Goal: Task Accomplishment & Management: Use online tool/utility

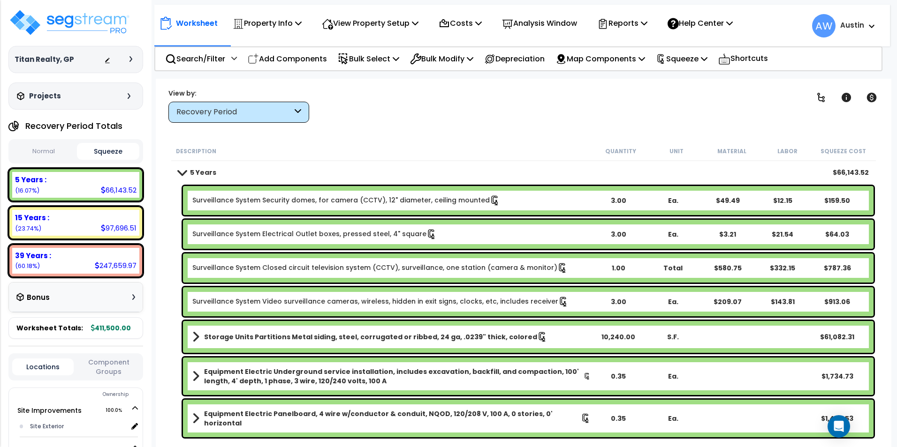
click at [53, 150] on button "Normal" at bounding box center [43, 151] width 62 height 16
click at [102, 148] on button "Squeeze" at bounding box center [108, 151] width 62 height 16
drag, startPoint x: 44, startPoint y: 154, endPoint x: 85, endPoint y: 151, distance: 40.9
click at [44, 154] on button "Normal" at bounding box center [43, 151] width 62 height 16
click at [121, 151] on button "Squeeze" at bounding box center [108, 151] width 62 height 16
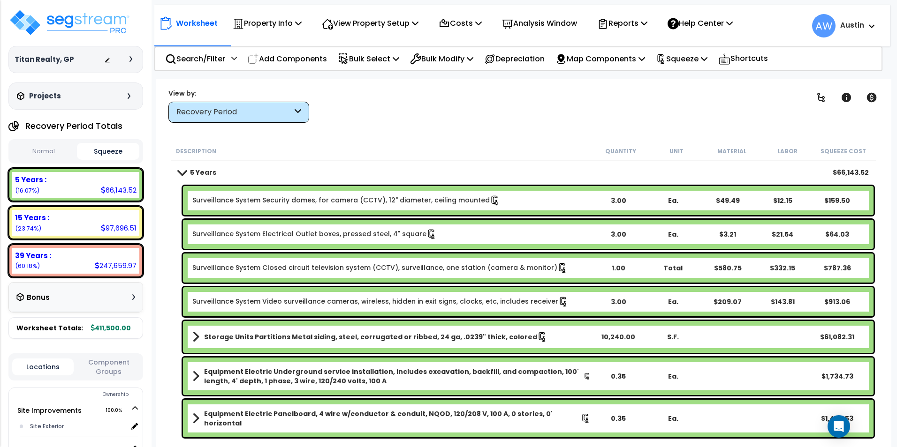
click at [26, 155] on button "Normal" at bounding box center [43, 151] width 62 height 16
click at [103, 151] on button "Squeeze" at bounding box center [108, 151] width 62 height 16
click at [21, 156] on button "Normal" at bounding box center [43, 151] width 62 height 16
click at [98, 147] on button "Squeeze" at bounding box center [108, 151] width 62 height 16
click at [26, 148] on button "Normal" at bounding box center [43, 151] width 62 height 16
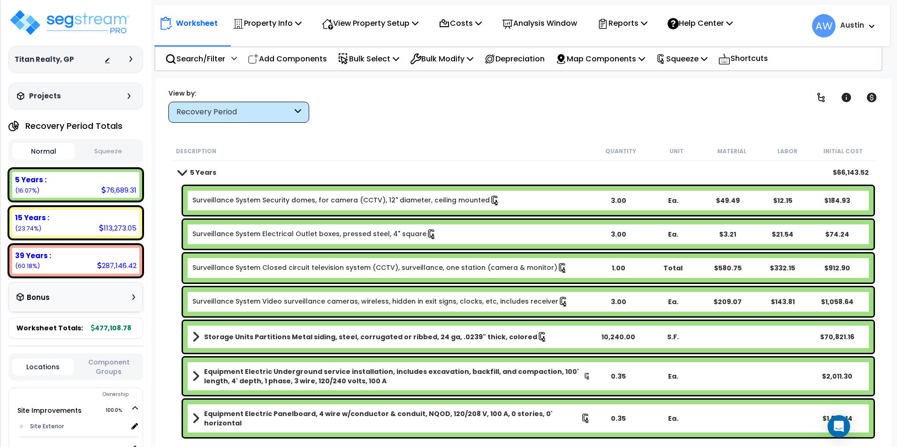
click at [101, 143] on button "Squeeze" at bounding box center [108, 151] width 62 height 16
click at [38, 150] on button "Normal" at bounding box center [43, 151] width 62 height 16
click at [95, 146] on button "Squeeze" at bounding box center [108, 151] width 62 height 16
click at [41, 155] on button "Normal" at bounding box center [43, 151] width 62 height 16
click at [92, 148] on button "Squeeze" at bounding box center [108, 151] width 62 height 16
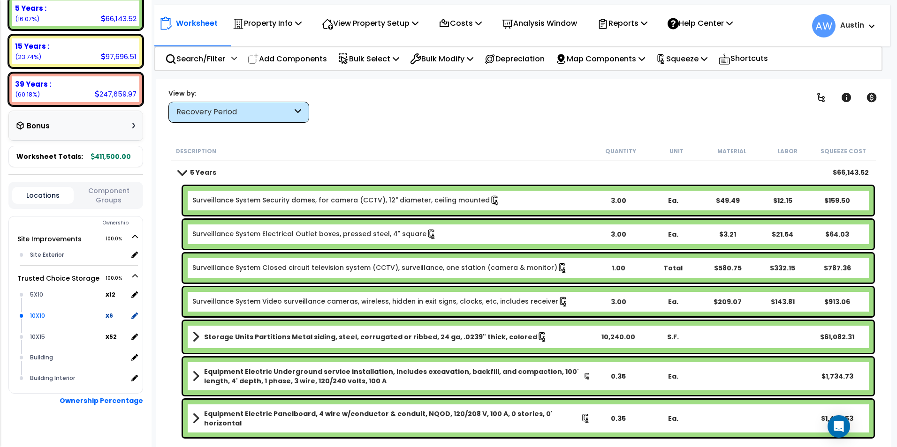
scroll to position [185, 0]
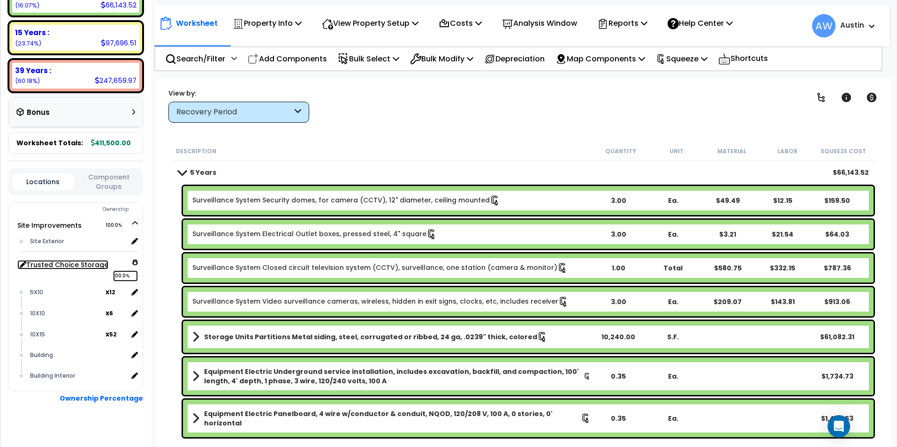
click at [133, 262] on icon at bounding box center [135, 262] width 6 height 7
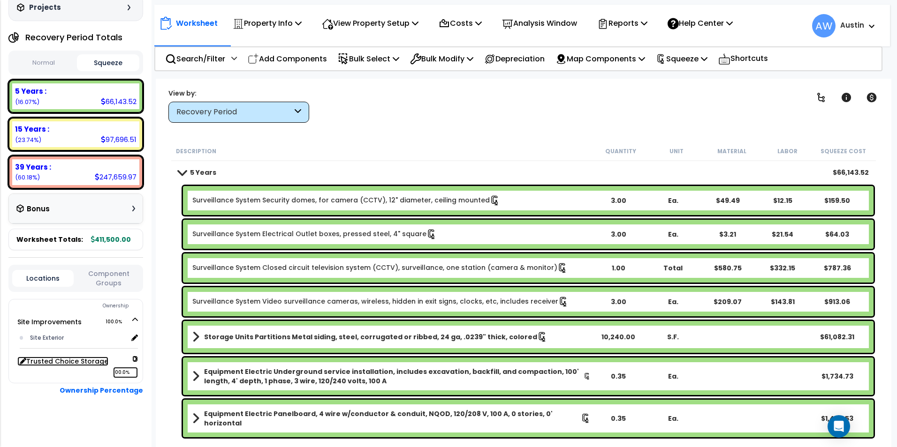
scroll to position [81, 0]
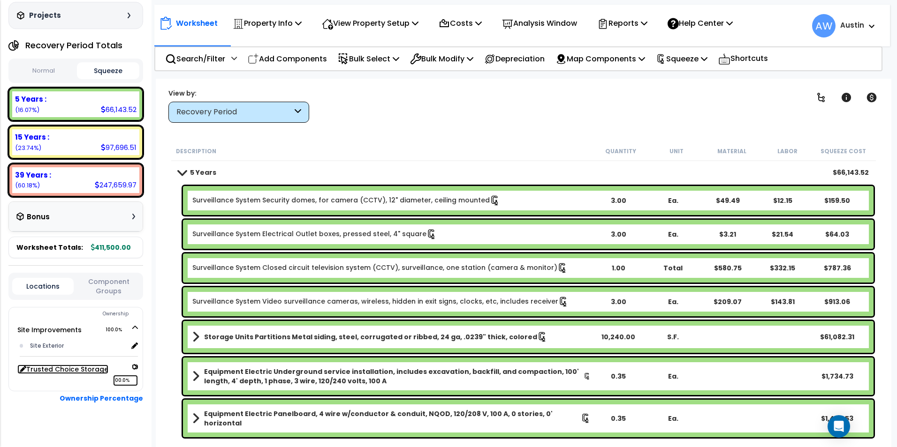
click at [133, 364] on icon at bounding box center [135, 367] width 7 height 6
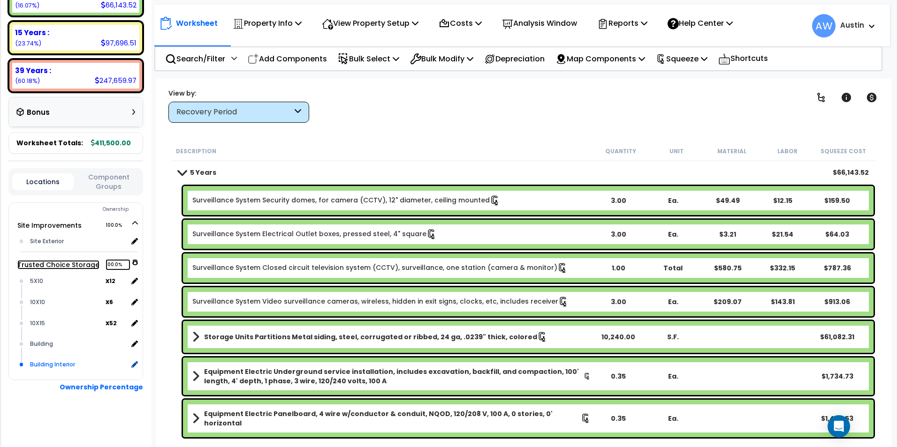
scroll to position [41, 0]
click at [131, 283] on icon at bounding box center [133, 281] width 8 height 8
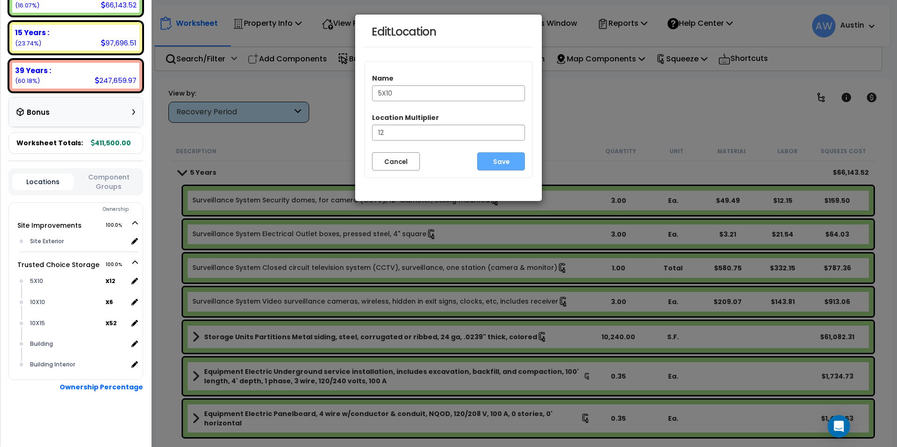
click at [426, 96] on input "5X10" at bounding box center [448, 93] width 153 height 16
type input "5X10 Units"
click at [511, 166] on button "Save" at bounding box center [501, 161] width 48 height 18
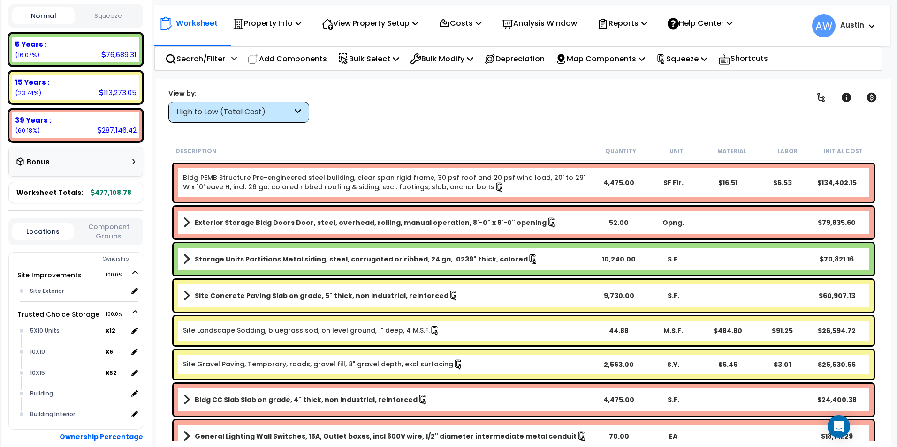
scroll to position [141, 0]
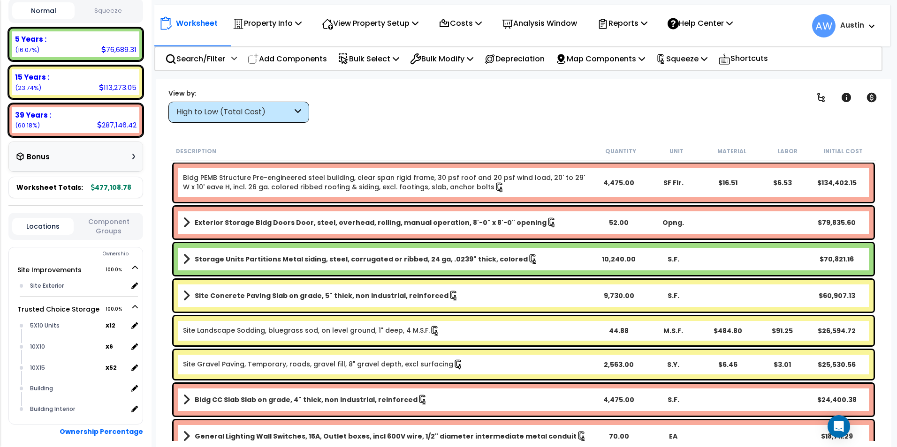
click at [229, 119] on div "High to Low (Total Cost)" at bounding box center [238, 112] width 141 height 21
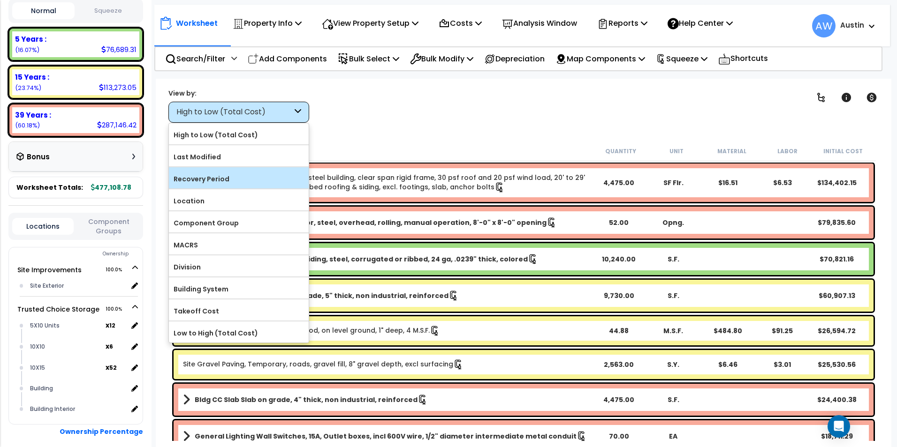
click at [216, 182] on label "Recovery Period" at bounding box center [239, 179] width 140 height 14
click at [0, 0] on input "Recovery Period" at bounding box center [0, 0] width 0 height 0
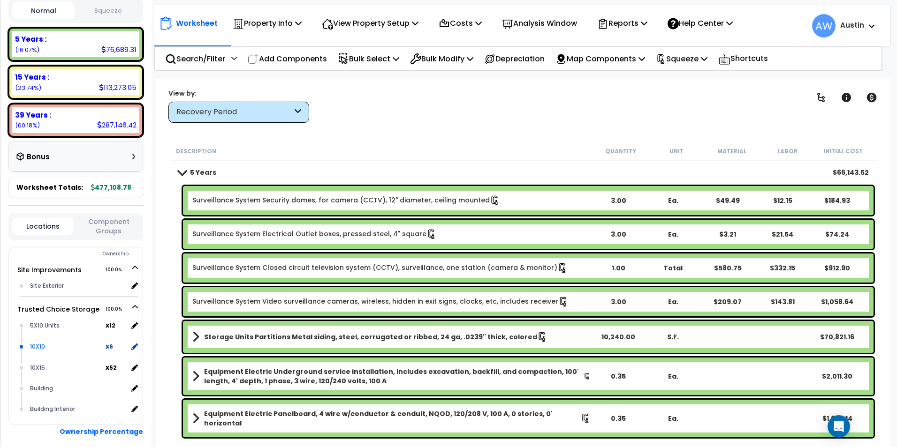
scroll to position [0, 0]
click at [136, 348] on icon at bounding box center [133, 347] width 8 height 8
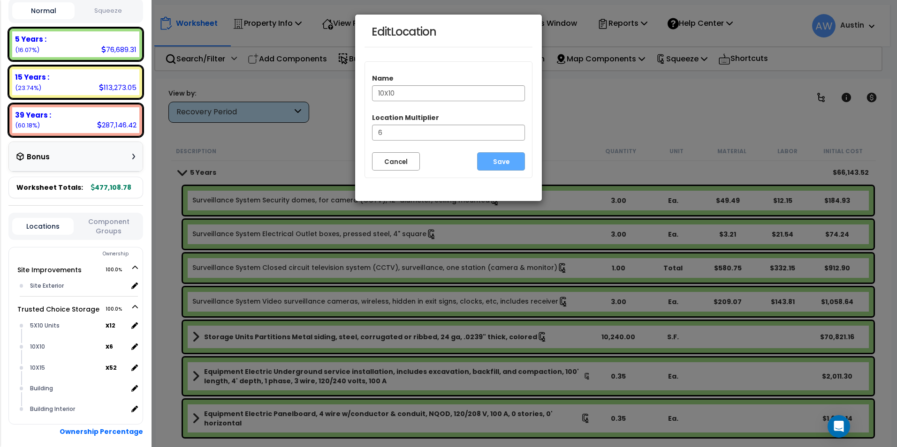
click at [421, 93] on input "10X10" at bounding box center [448, 93] width 153 height 16
type input "10X10 Units"
click at [498, 163] on button "Save" at bounding box center [501, 161] width 48 height 18
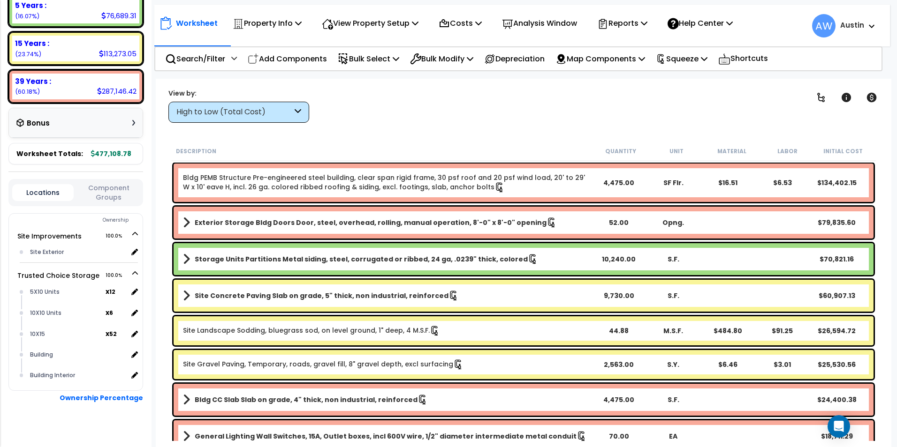
scroll to position [185, 0]
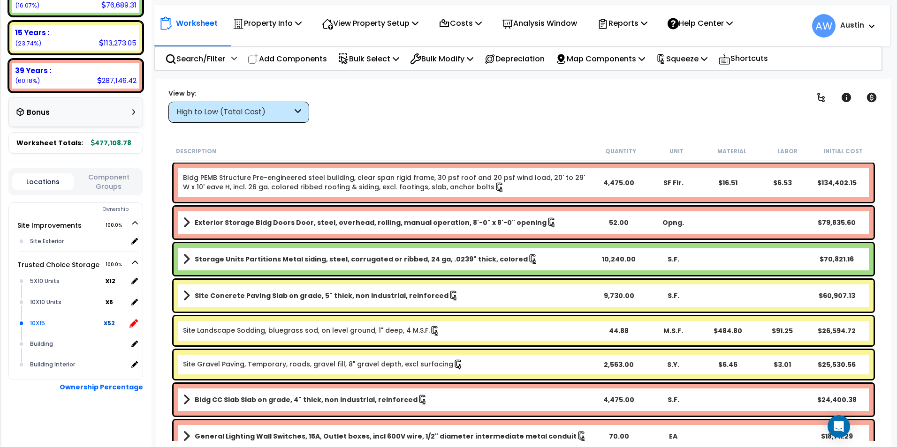
click at [134, 323] on icon at bounding box center [133, 323] width 8 height 8
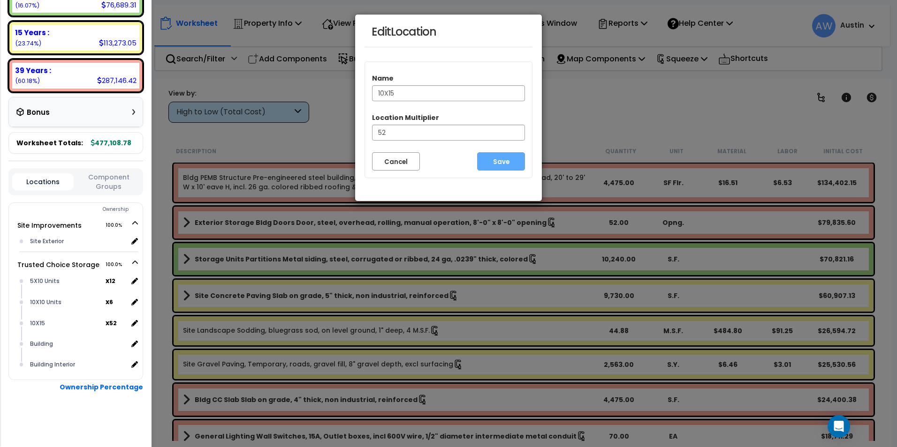
click at [428, 94] on input "10X15" at bounding box center [448, 93] width 153 height 16
type input "10X15 Units"
click at [499, 161] on button "Save" at bounding box center [501, 161] width 48 height 18
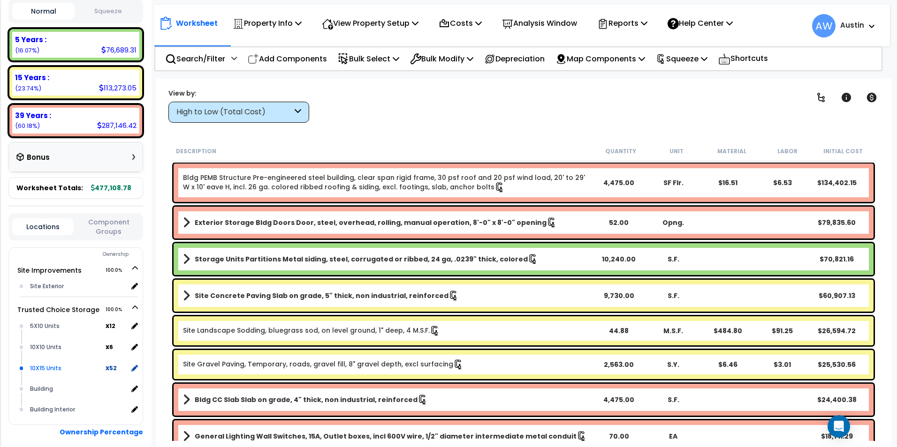
scroll to position [141, 0]
click at [63, 390] on div "Building" at bounding box center [78, 388] width 100 height 11
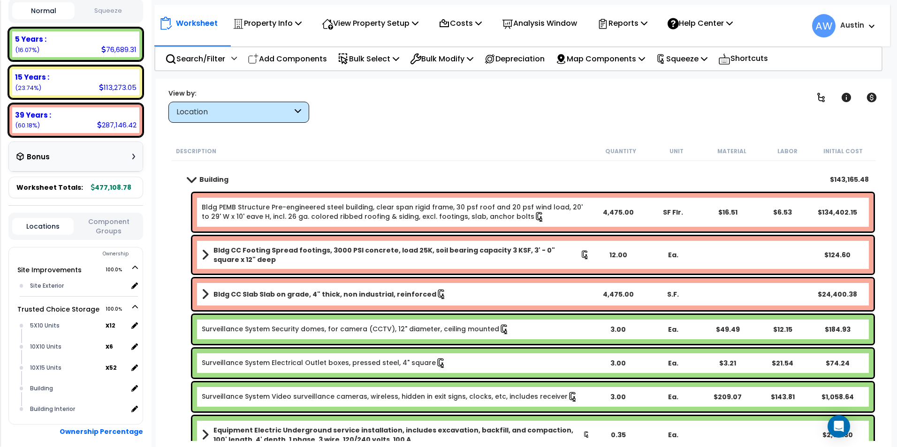
scroll to position [91, 0]
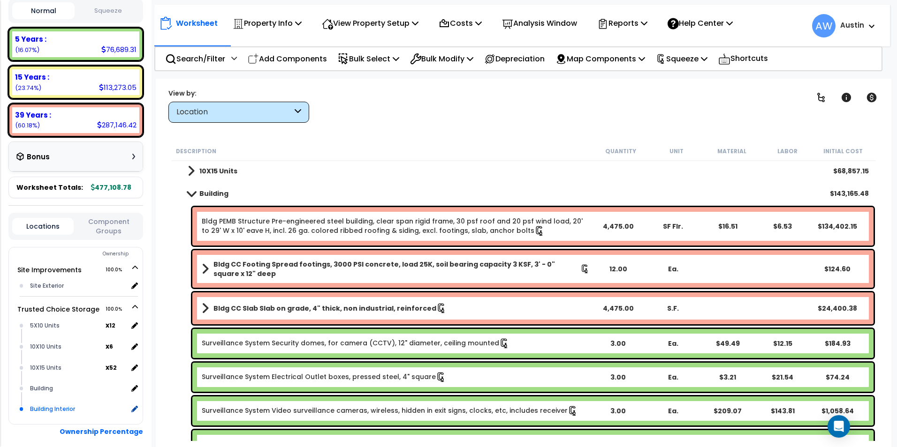
click at [69, 412] on div "Building Interior" at bounding box center [78, 409] width 100 height 11
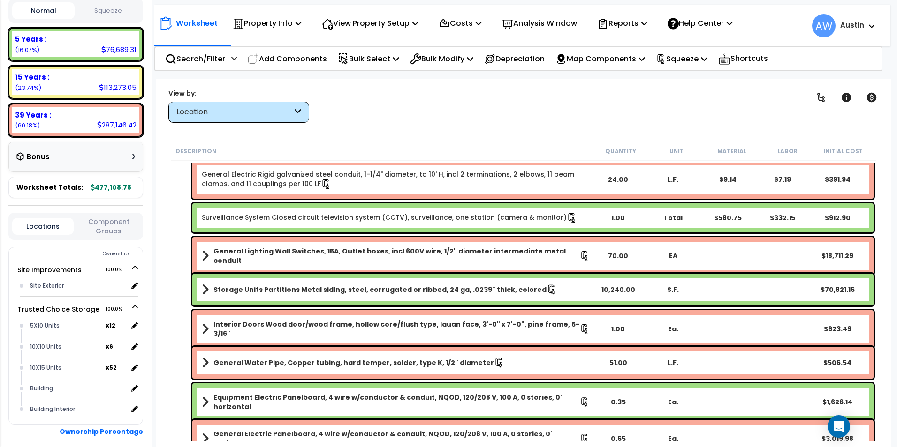
scroll to position [217, 0]
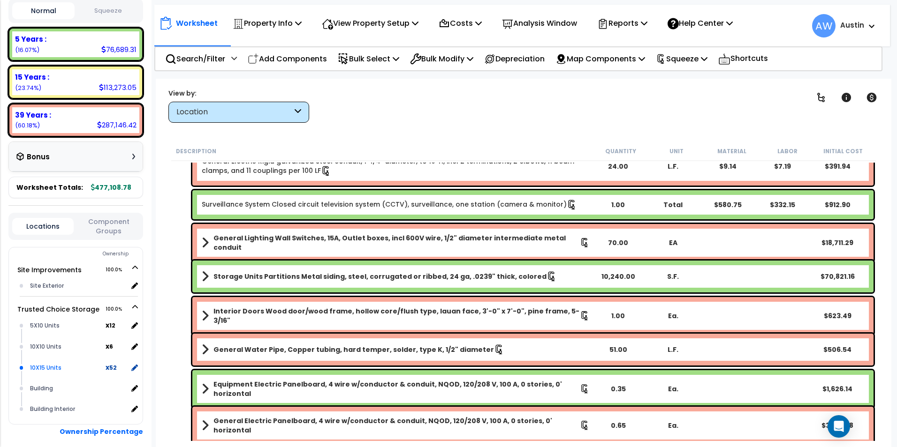
click at [79, 364] on div "10X15 Units" at bounding box center [67, 367] width 78 height 11
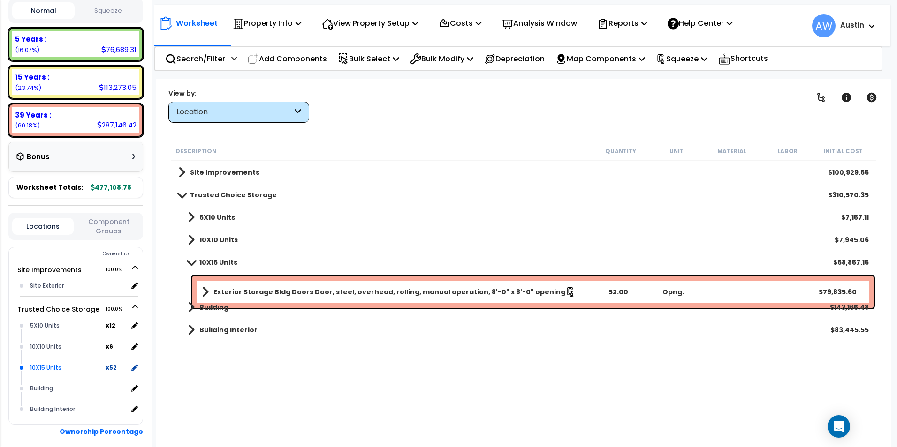
scroll to position [0, 0]
click at [79, 351] on div "10X10 Units" at bounding box center [67, 346] width 78 height 11
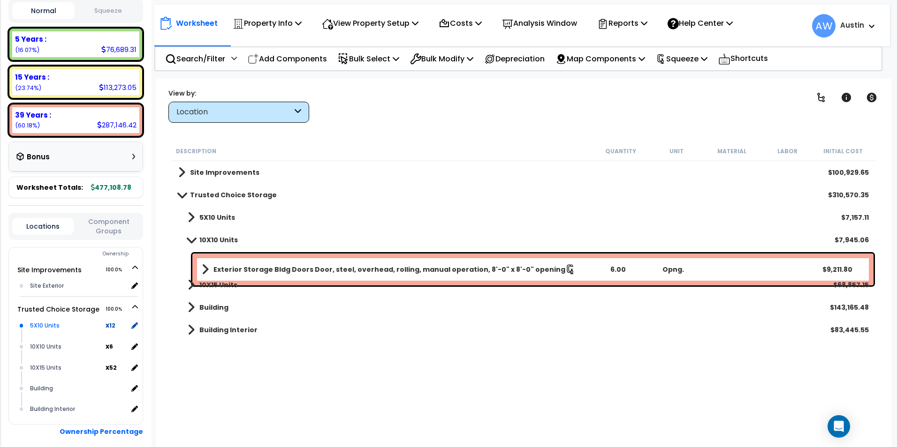
click at [83, 327] on div "5X10 Units" at bounding box center [67, 325] width 78 height 11
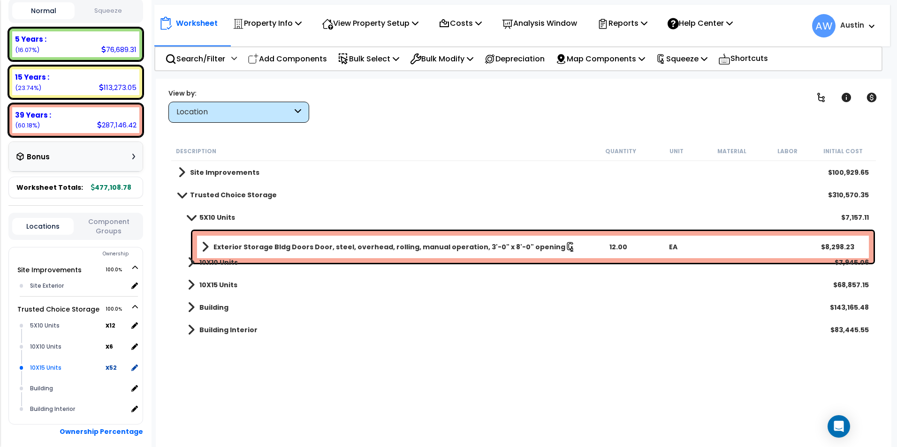
click at [75, 368] on div "10X15 Units" at bounding box center [67, 367] width 78 height 11
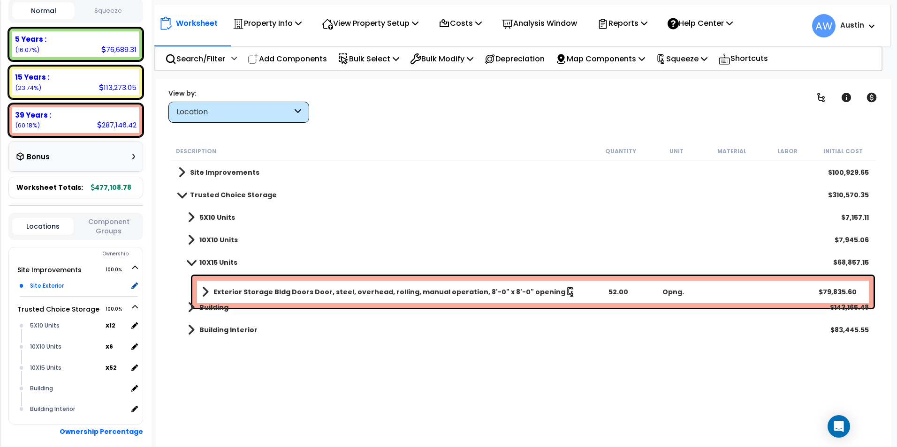
click at [63, 289] on div "Site Exterior" at bounding box center [78, 285] width 100 height 11
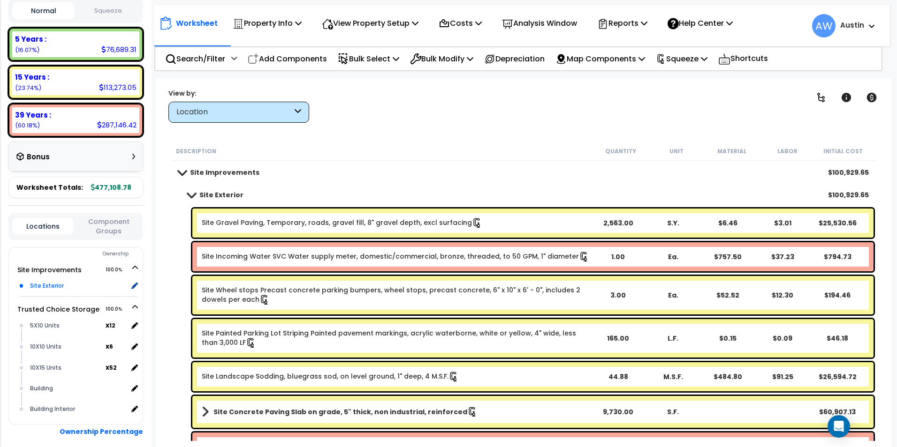
click at [52, 284] on div "Site Exterior" at bounding box center [78, 285] width 100 height 11
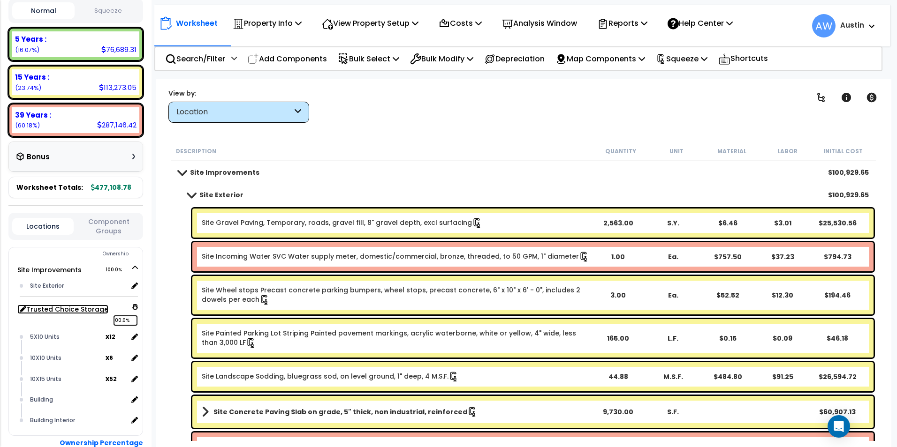
click at [136, 306] on icon at bounding box center [135, 307] width 6 height 7
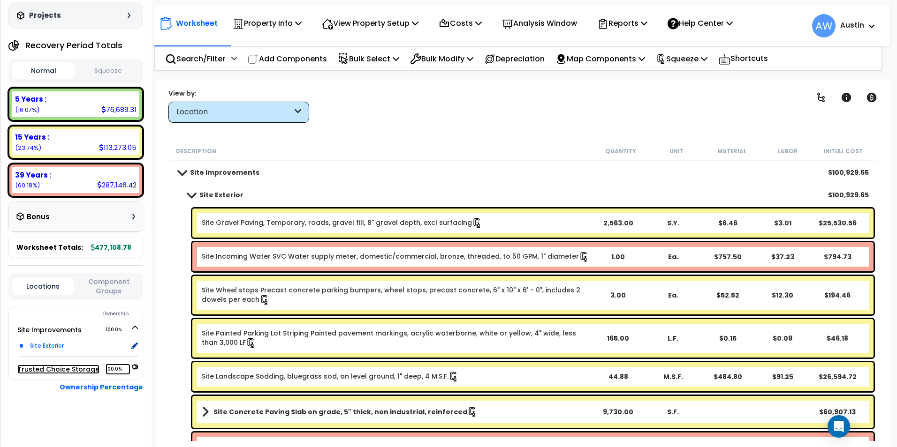
scroll to position [81, 0]
click at [104, 288] on button "Component Groups" at bounding box center [108, 287] width 61 height 20
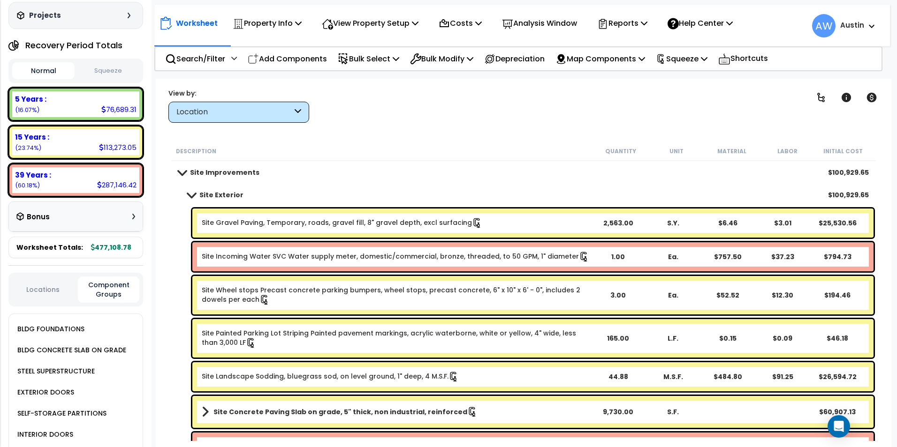
click at [39, 290] on button "Locations" at bounding box center [42, 290] width 61 height 10
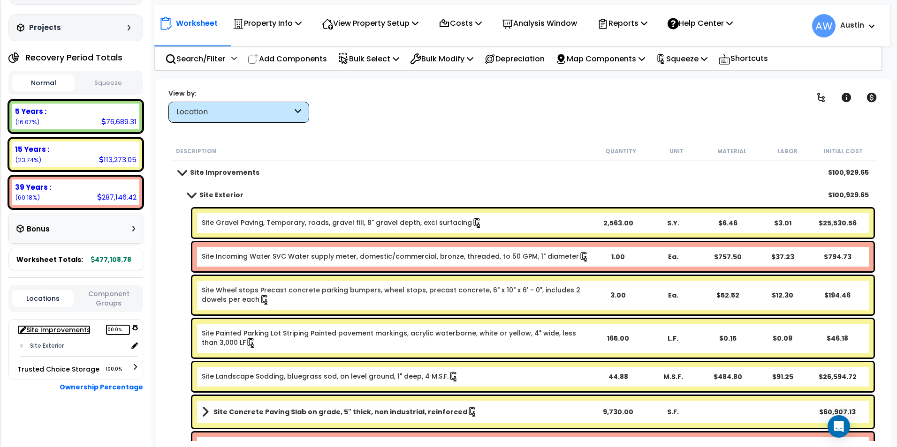
click at [136, 327] on icon at bounding box center [135, 327] width 6 height 7
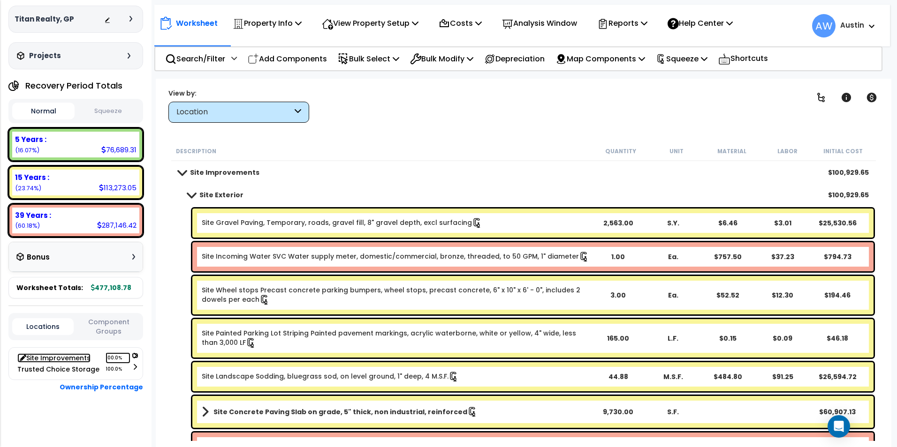
click at [134, 354] on icon at bounding box center [135, 356] width 7 height 6
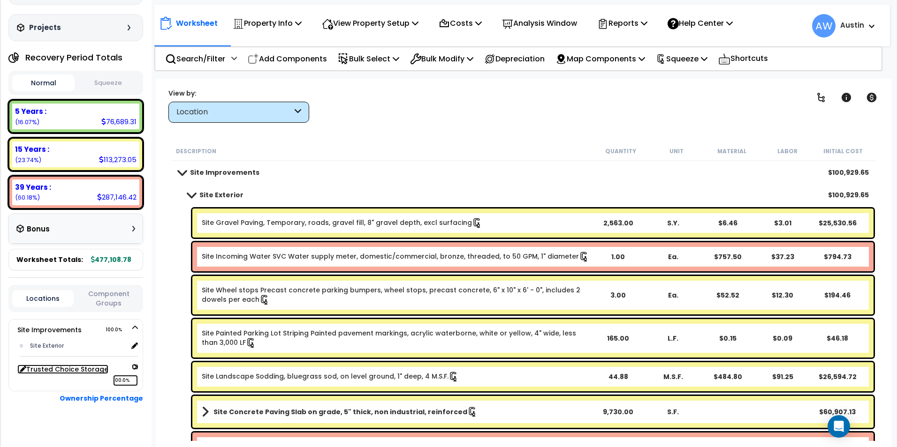
click at [135, 370] on icon at bounding box center [135, 367] width 7 height 6
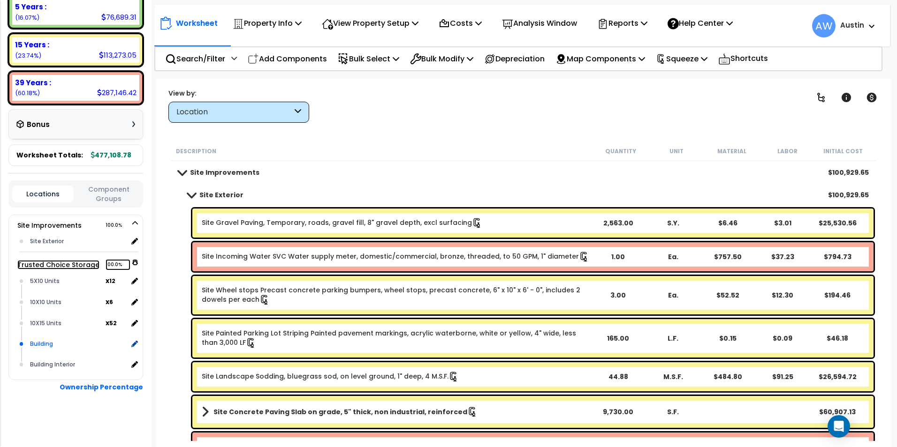
scroll to position [126, 0]
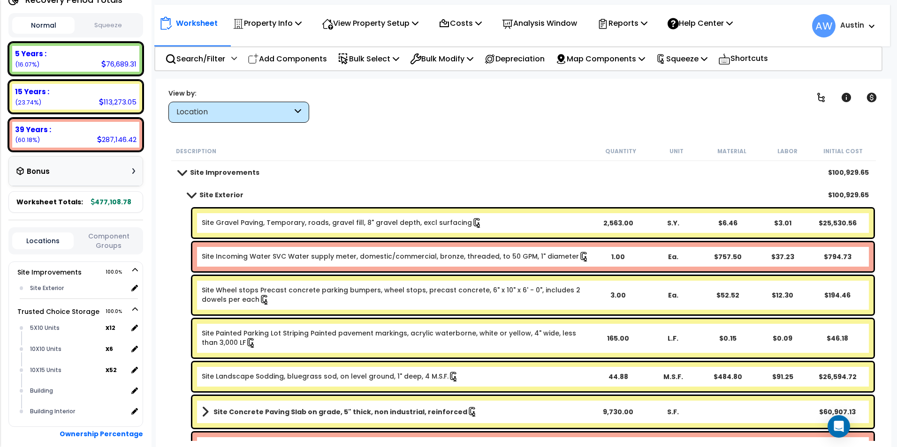
click at [203, 110] on div "Location" at bounding box center [234, 112] width 116 height 11
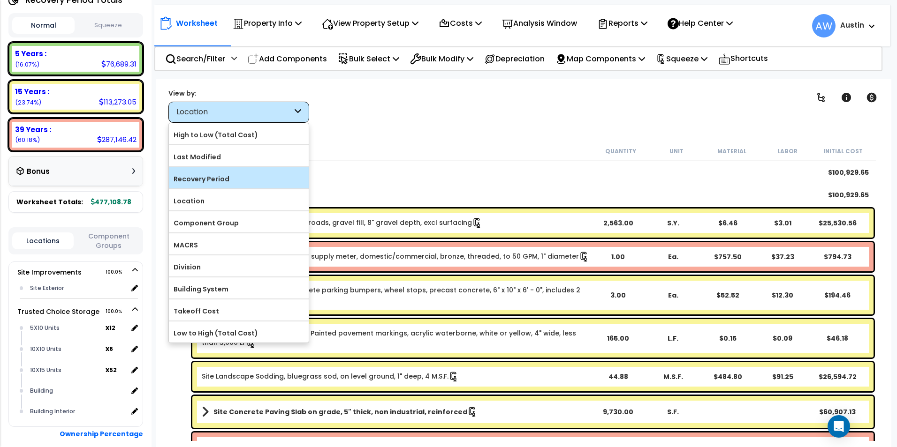
click at [208, 181] on label "Recovery Period" at bounding box center [239, 179] width 140 height 14
click at [0, 0] on input "Recovery Period" at bounding box center [0, 0] width 0 height 0
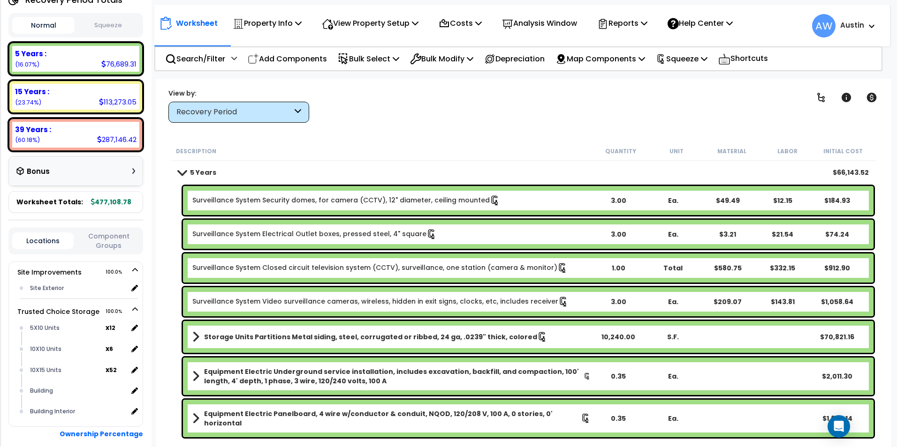
scroll to position [0, 0]
click at [176, 173] on span at bounding box center [181, 172] width 13 height 7
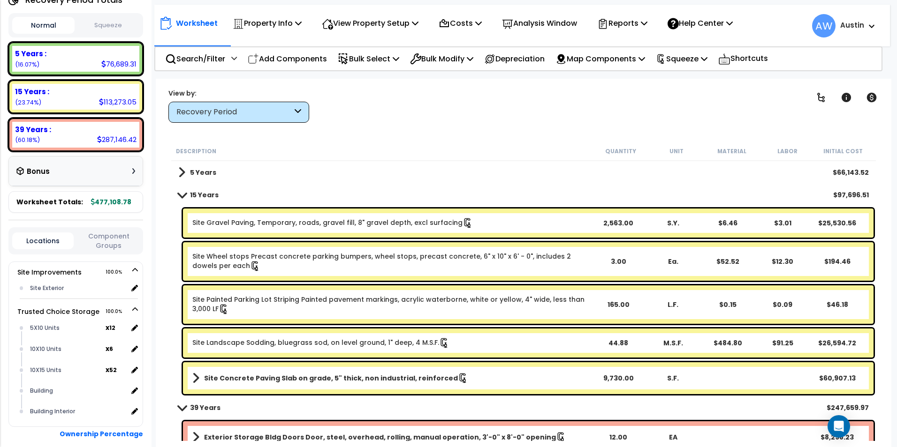
click at [184, 194] on span at bounding box center [181, 194] width 13 height 7
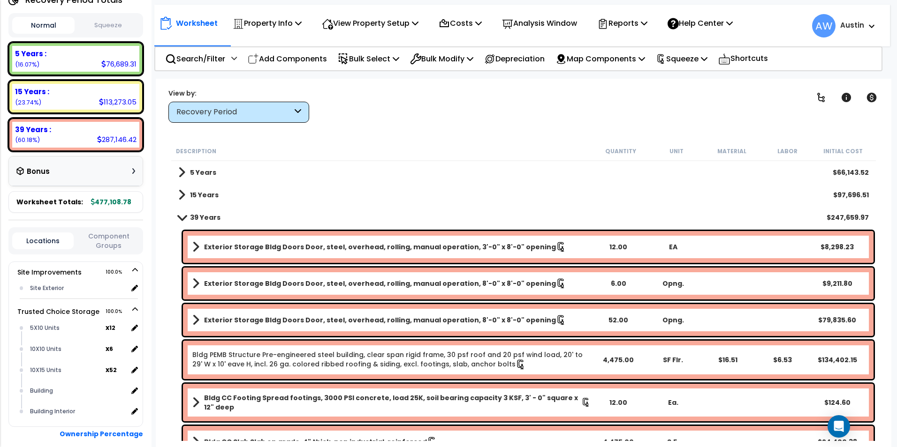
click at [183, 224] on link "39 Years" at bounding box center [199, 217] width 42 height 13
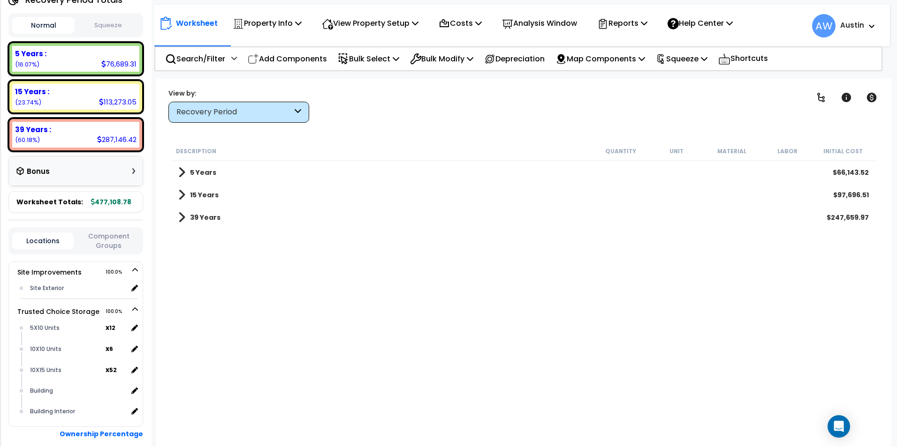
scroll to position [79, 0]
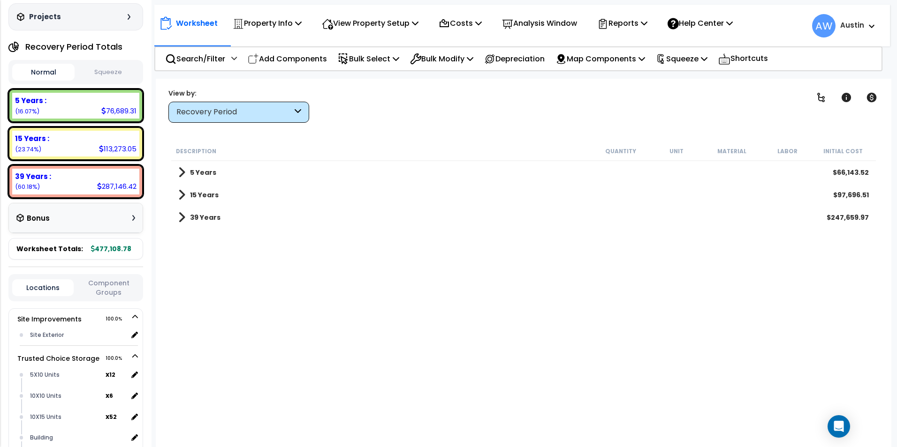
click at [118, 72] on button "Squeeze" at bounding box center [108, 72] width 62 height 16
click at [53, 73] on button "Normal" at bounding box center [43, 72] width 62 height 16
click at [95, 66] on button "Squeeze" at bounding box center [108, 72] width 62 height 16
click at [35, 60] on div "Normal Squeeze" at bounding box center [75, 72] width 135 height 24
click at [87, 67] on button "Squeeze" at bounding box center [108, 72] width 62 height 17
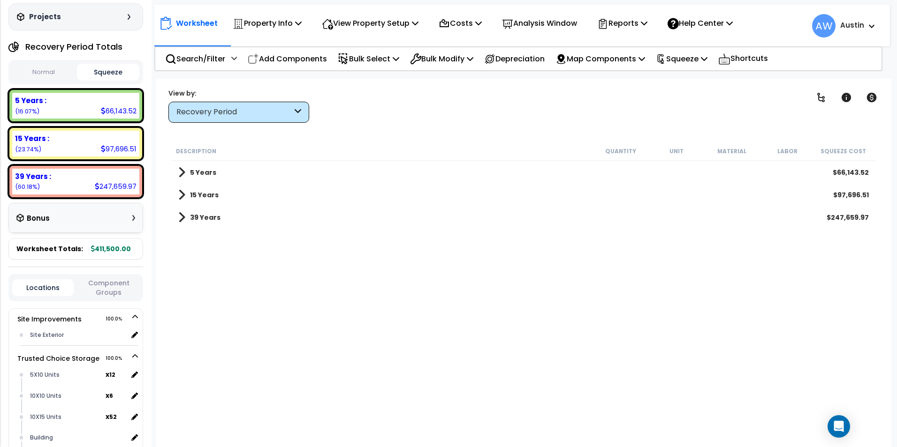
click at [56, 74] on button "Normal" at bounding box center [43, 72] width 62 height 16
click at [107, 75] on button "Squeeze" at bounding box center [108, 72] width 62 height 16
click at [184, 217] on span at bounding box center [181, 217] width 7 height 13
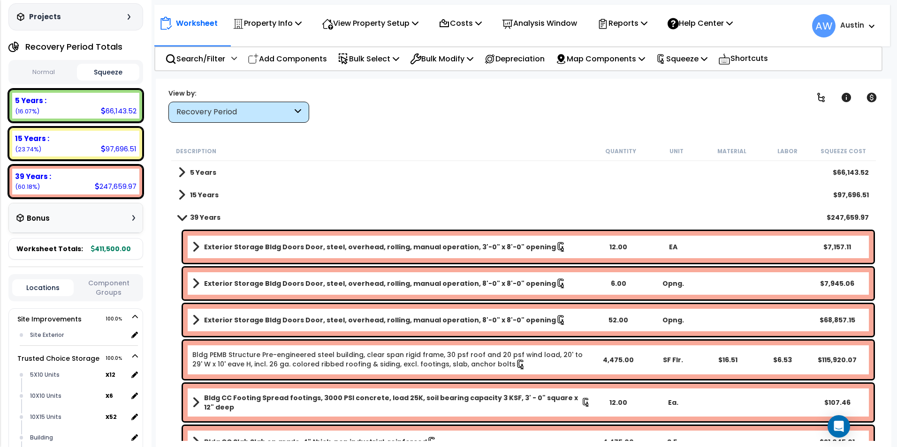
click at [184, 203] on div "15 Years $97,696.51" at bounding box center [524, 195] width 700 height 23
click at [182, 166] on span at bounding box center [181, 172] width 7 height 13
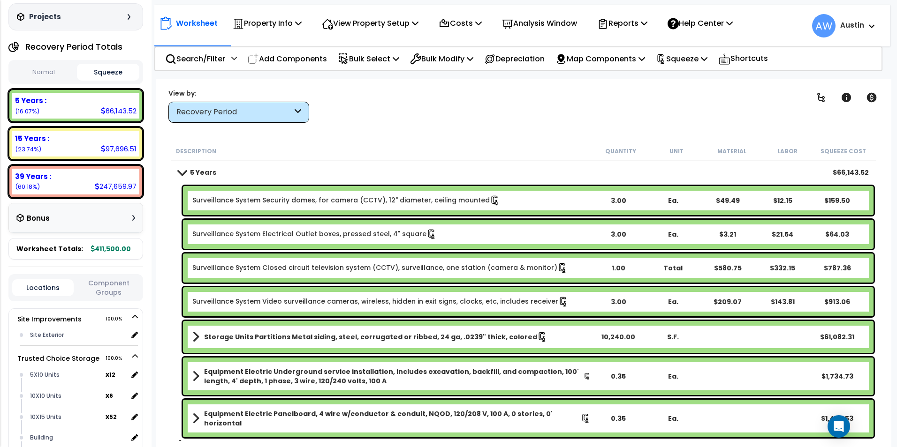
click at [184, 172] on span at bounding box center [181, 172] width 13 height 7
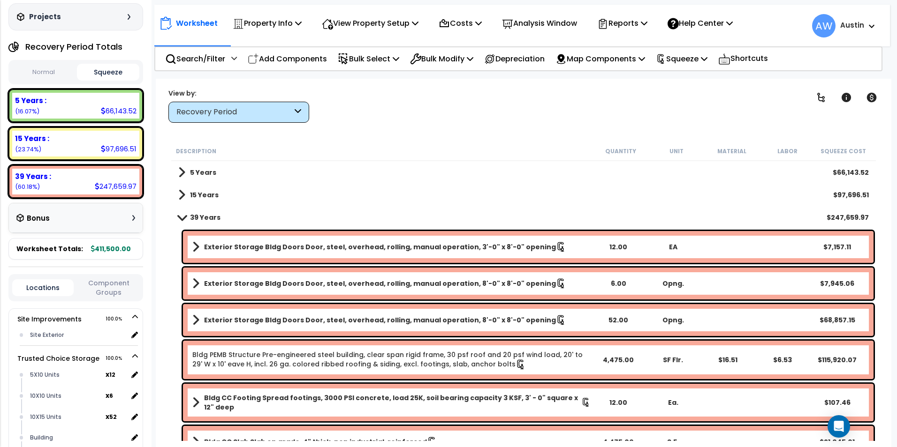
click at [184, 189] on span at bounding box center [181, 195] width 7 height 13
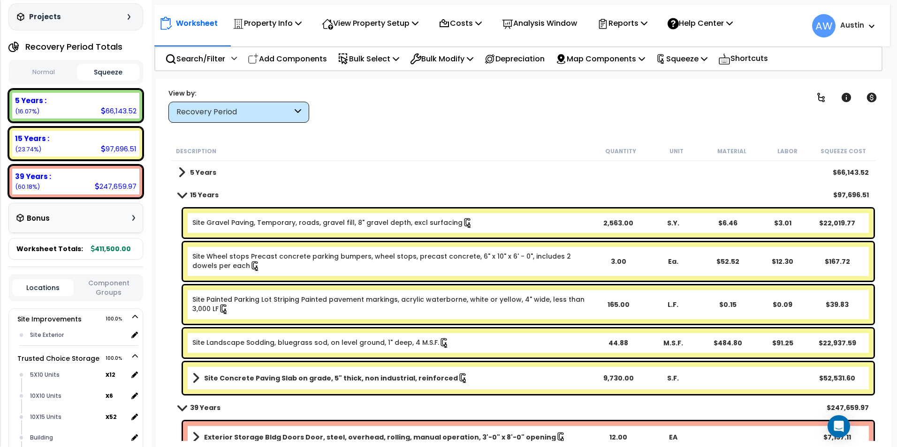
click at [182, 173] on span at bounding box center [181, 172] width 7 height 13
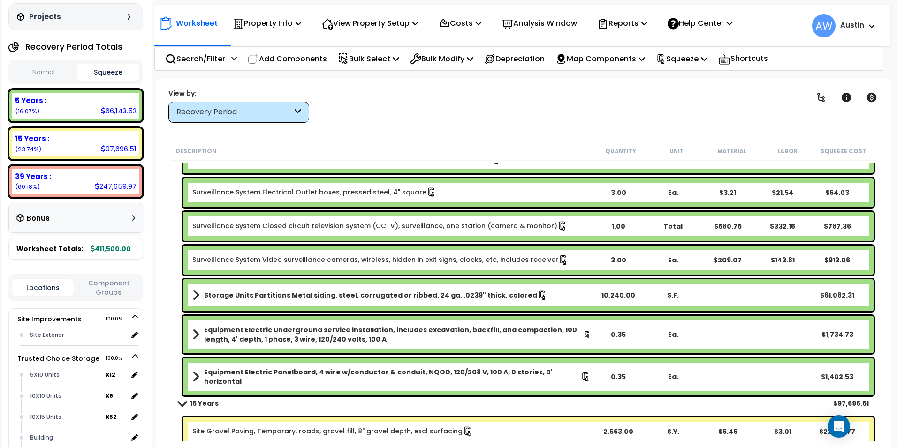
scroll to position [0, 0]
